Goal: Navigation & Orientation: Find specific page/section

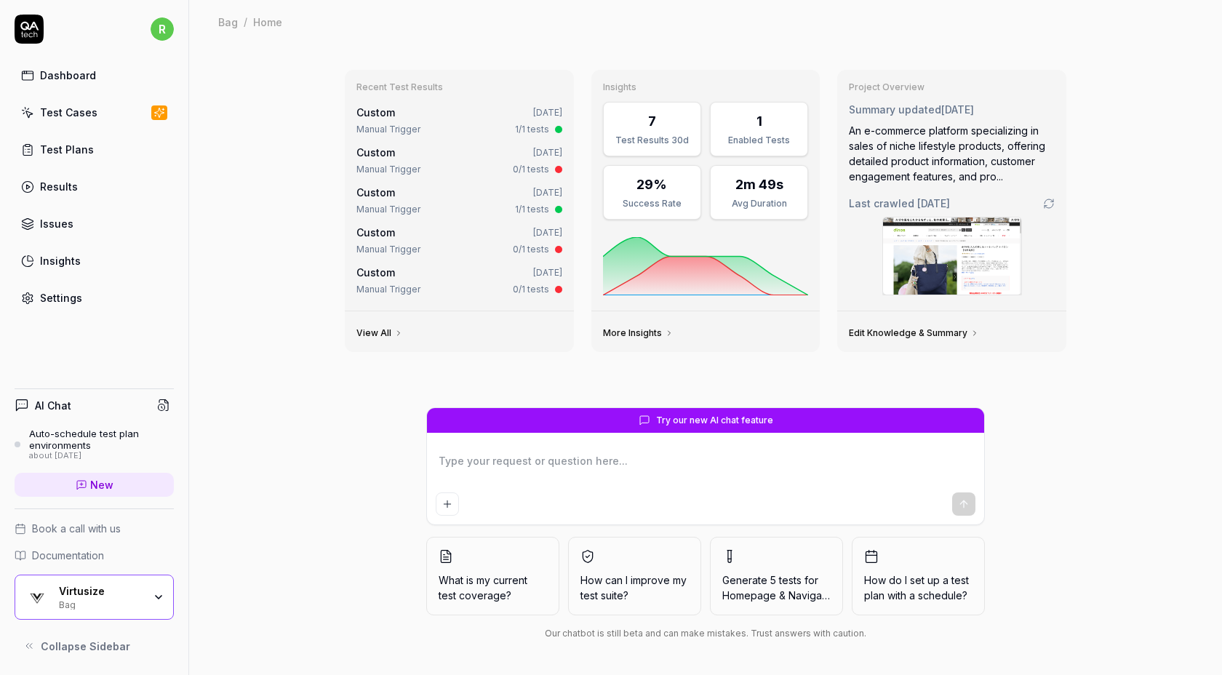
click at [123, 110] on link "Test Cases" at bounding box center [94, 112] width 159 height 28
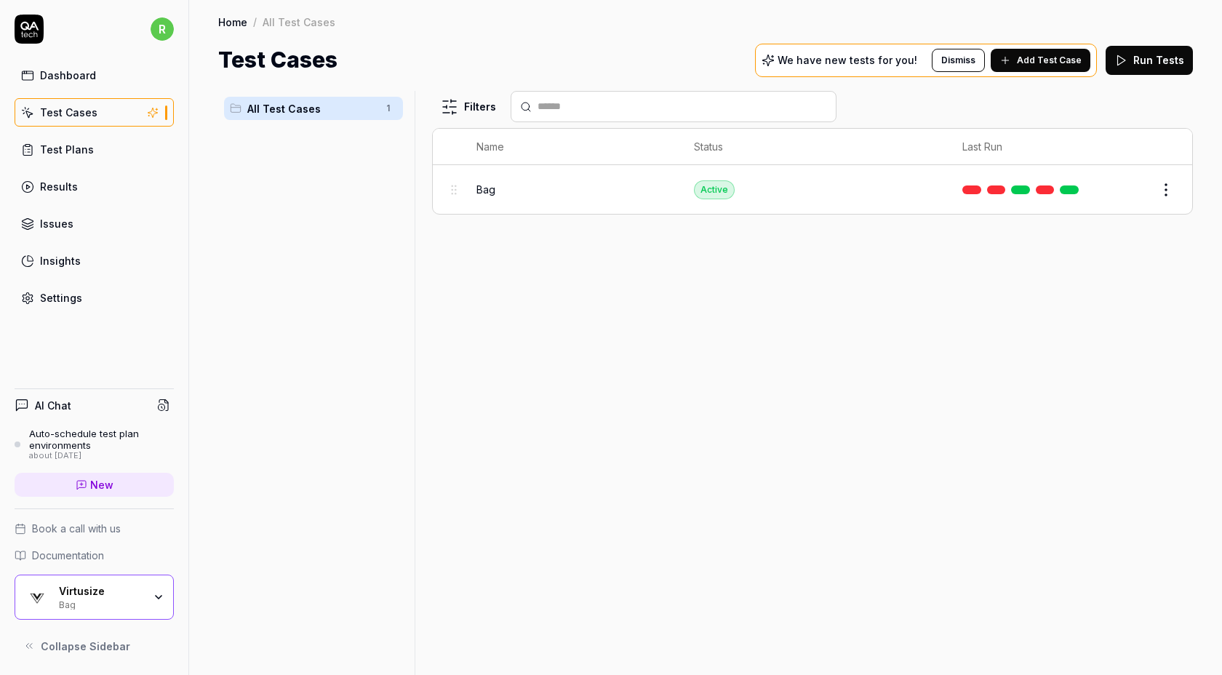
click at [121, 76] on link "Dashboard" at bounding box center [94, 75] width 159 height 28
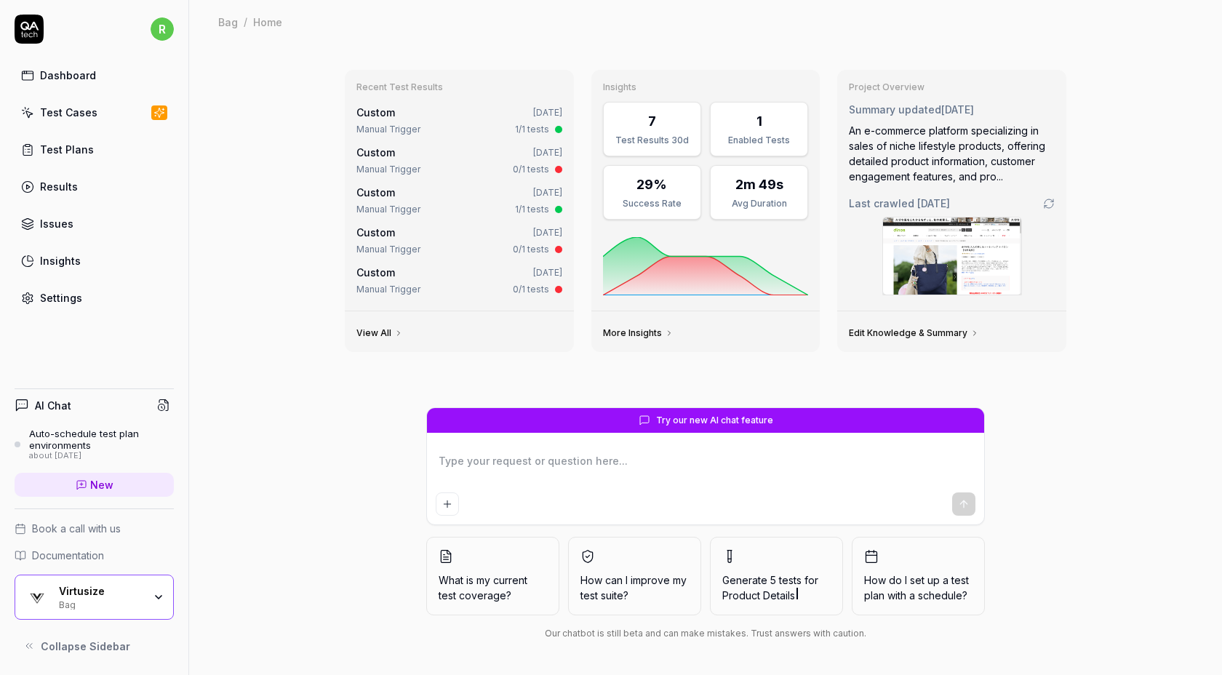
click at [102, 111] on link "Test Cases" at bounding box center [94, 112] width 159 height 28
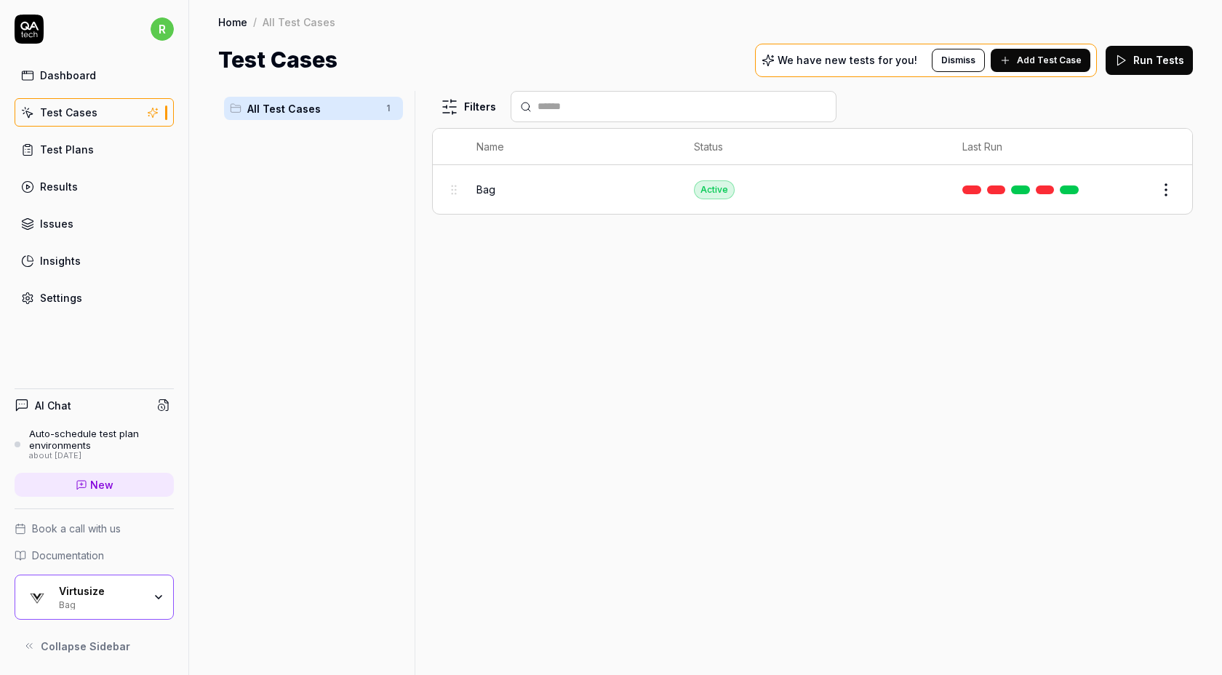
click at [135, 596] on div "Virtusize" at bounding box center [101, 591] width 84 height 13
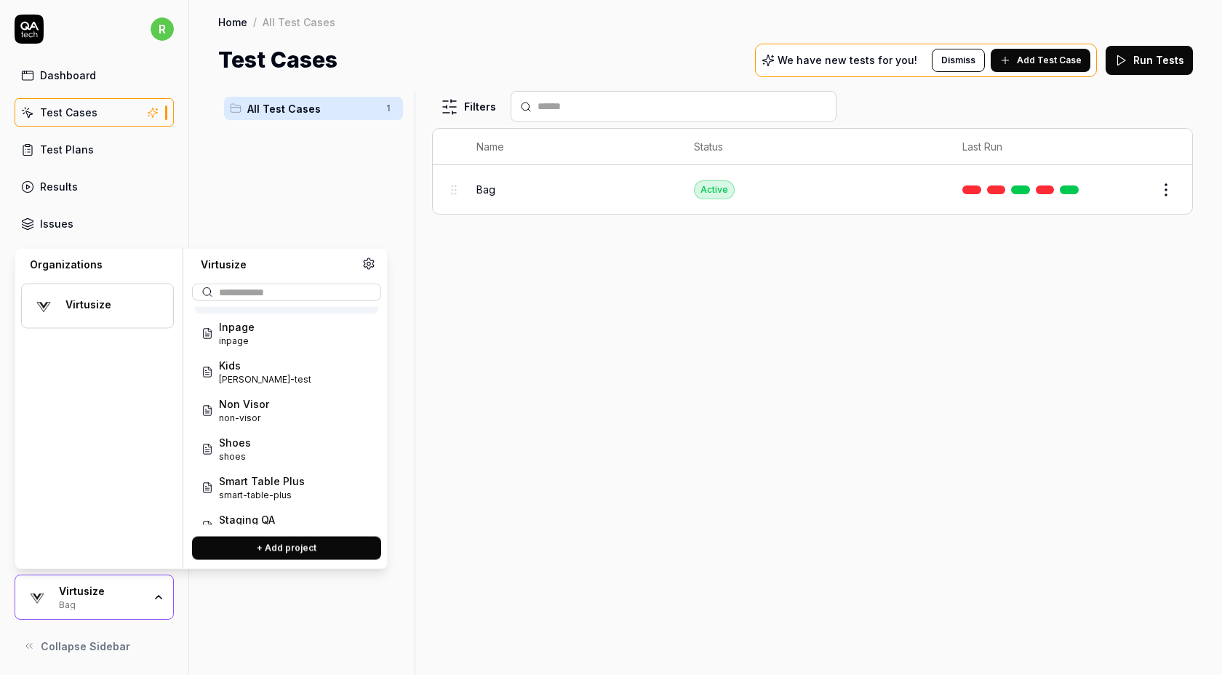
scroll to position [112, 0]
click at [324, 333] on div "Inpage inpage" at bounding box center [286, 332] width 183 height 39
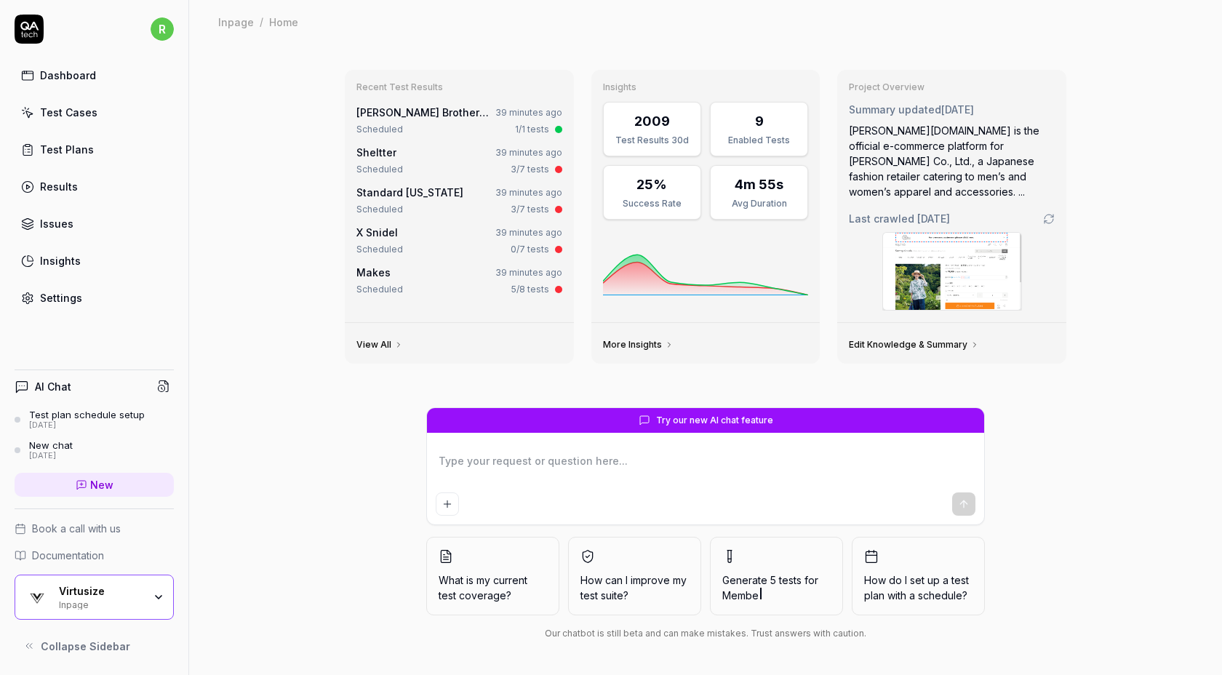
type textarea "*"
click at [116, 119] on link "Test Cases" at bounding box center [94, 112] width 159 height 28
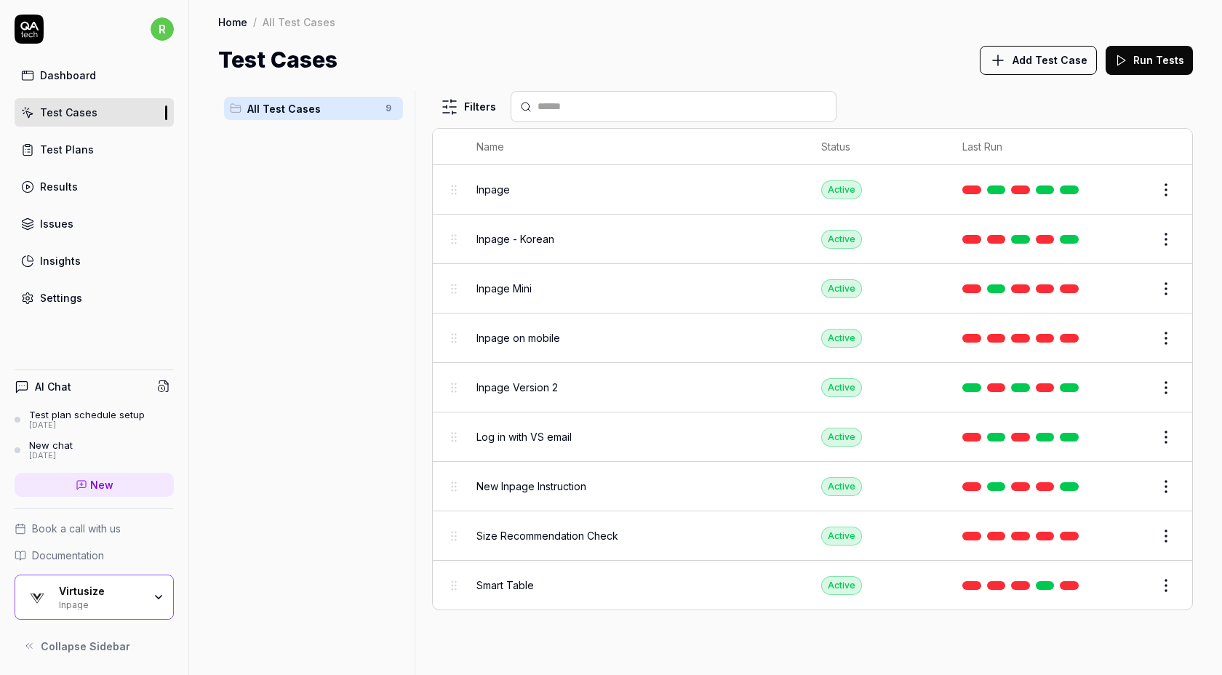
click at [110, 156] on link "Test Plans" at bounding box center [94, 149] width 159 height 28
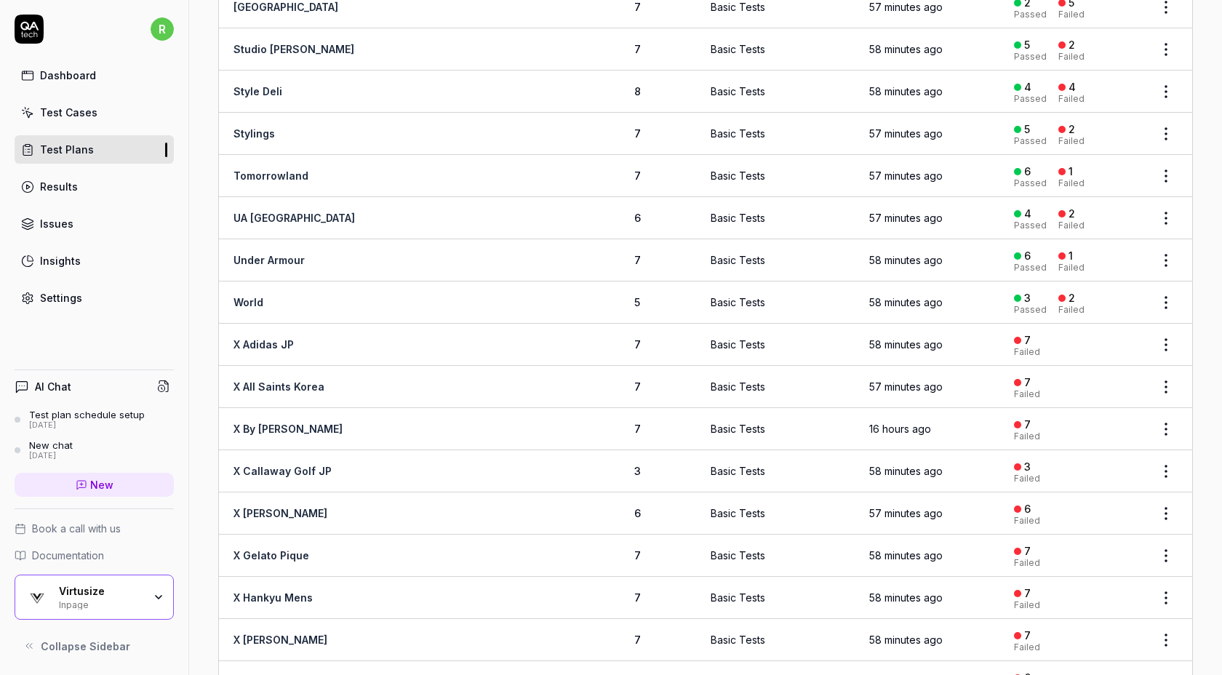
scroll to position [2039, 0]
